Goal: Communication & Community: Answer question/provide support

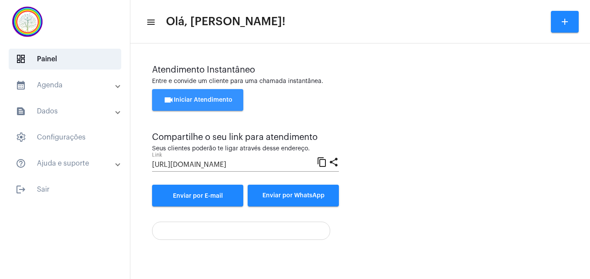
click at [208, 99] on span "videocam Iniciar Atendimento" at bounding box center [197, 100] width 69 height 6
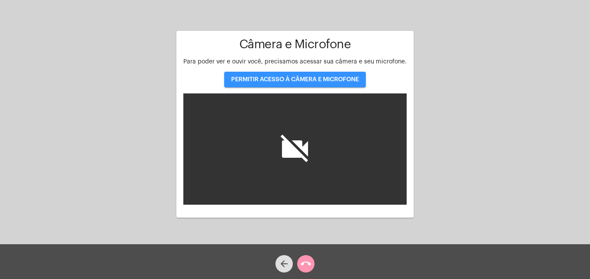
click at [255, 78] on span "PERMITIR ACESSO À CÂMERA E MICROFONE" at bounding box center [295, 79] width 128 height 6
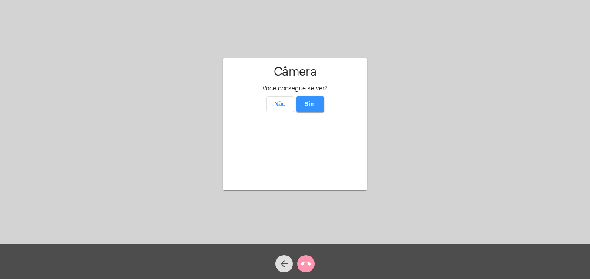
click at [311, 101] on span "Sim" at bounding box center [309, 104] width 11 height 6
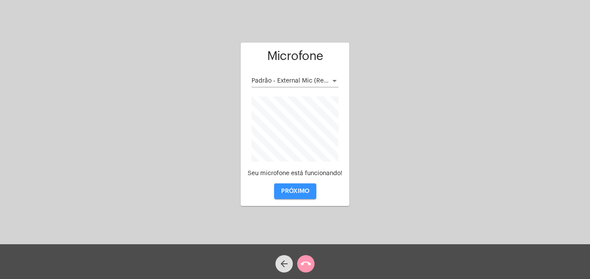
click at [303, 192] on span "PRÓXIMO" at bounding box center [295, 191] width 28 height 6
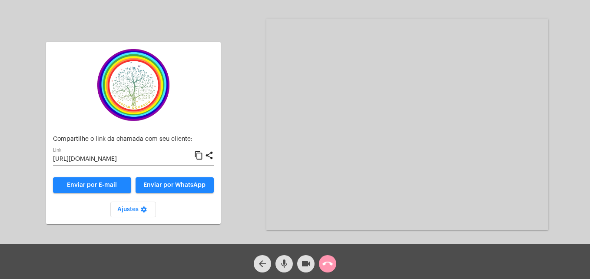
click at [200, 153] on mat-icon "content_copy" at bounding box center [198, 155] width 9 height 10
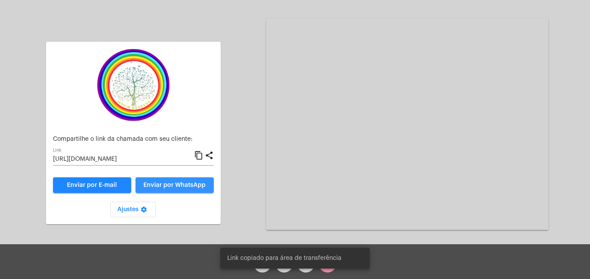
click at [181, 182] on button "Enviar por WhatsApp" at bounding box center [174, 185] width 78 height 16
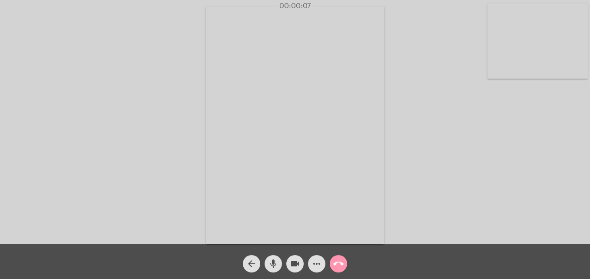
click at [493, 65] on video at bounding box center [537, 40] width 100 height 75
click at [235, 222] on video at bounding box center [373, 125] width 317 height 238
